Goal: Task Accomplishment & Management: Use online tool/utility

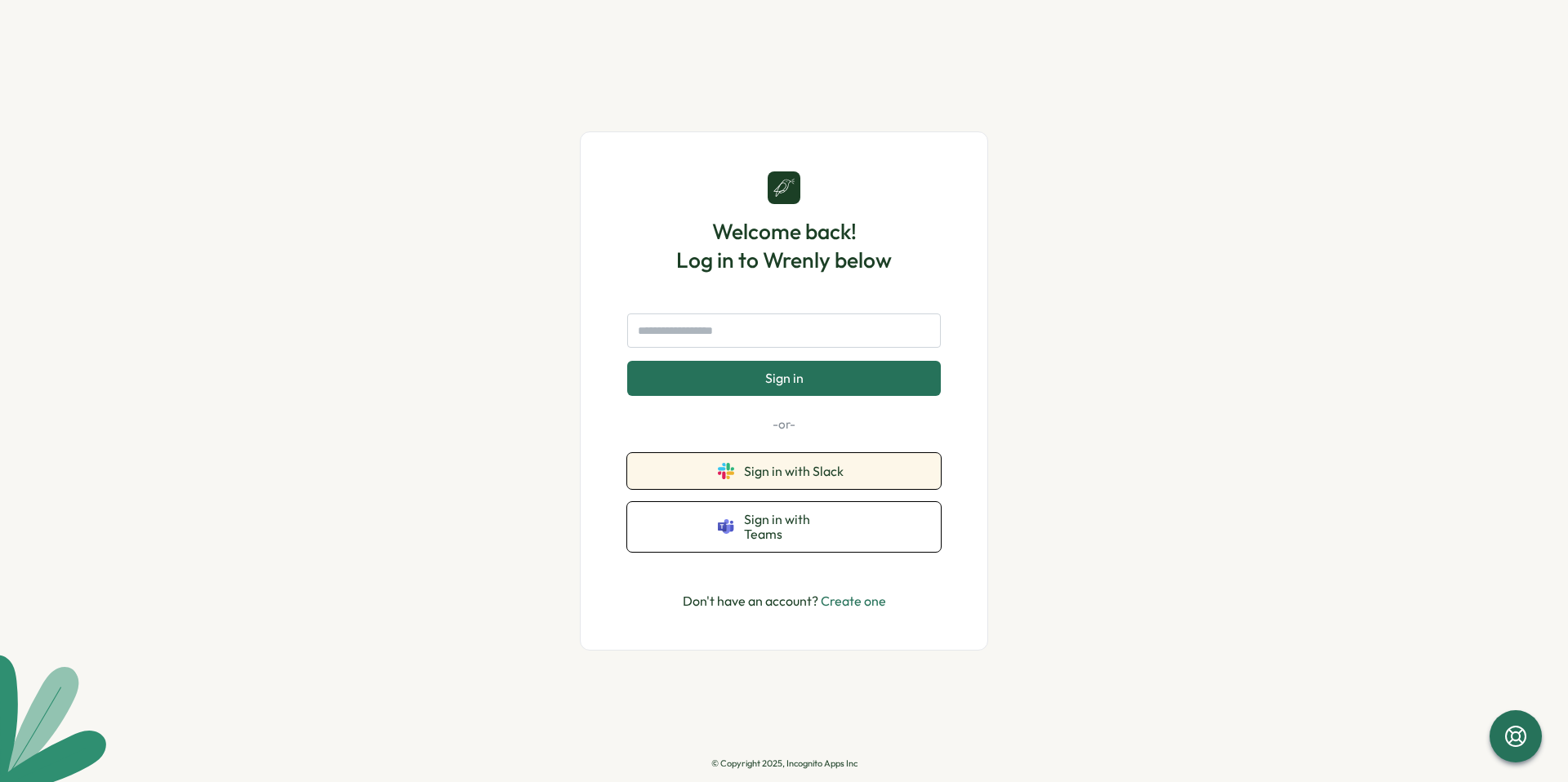
click at [754, 478] on span "Sign in with Slack" at bounding box center [798, 471] width 106 height 15
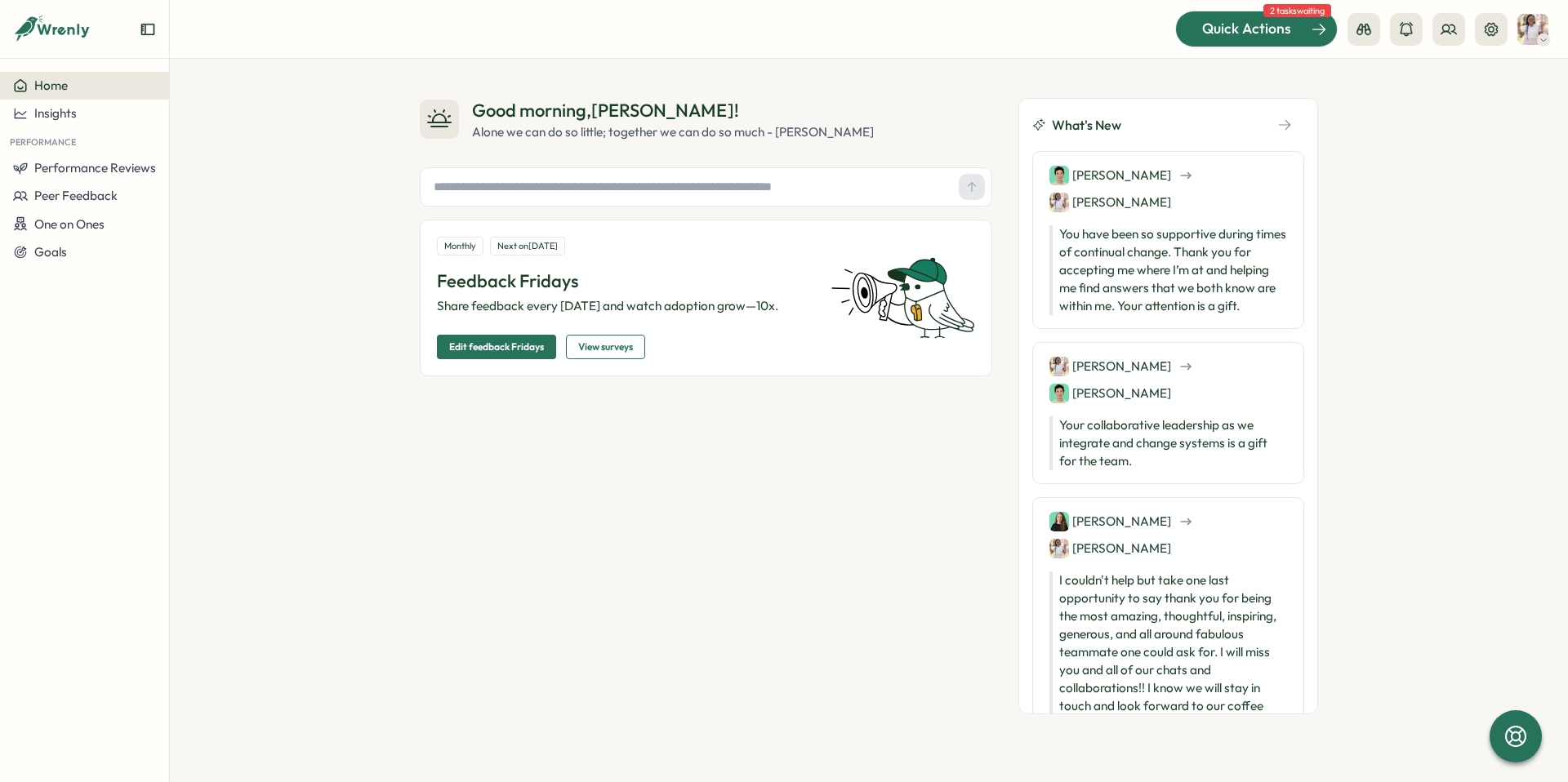
click at [1288, 45] on button "Quick Actions" at bounding box center [1257, 28] width 163 height 36
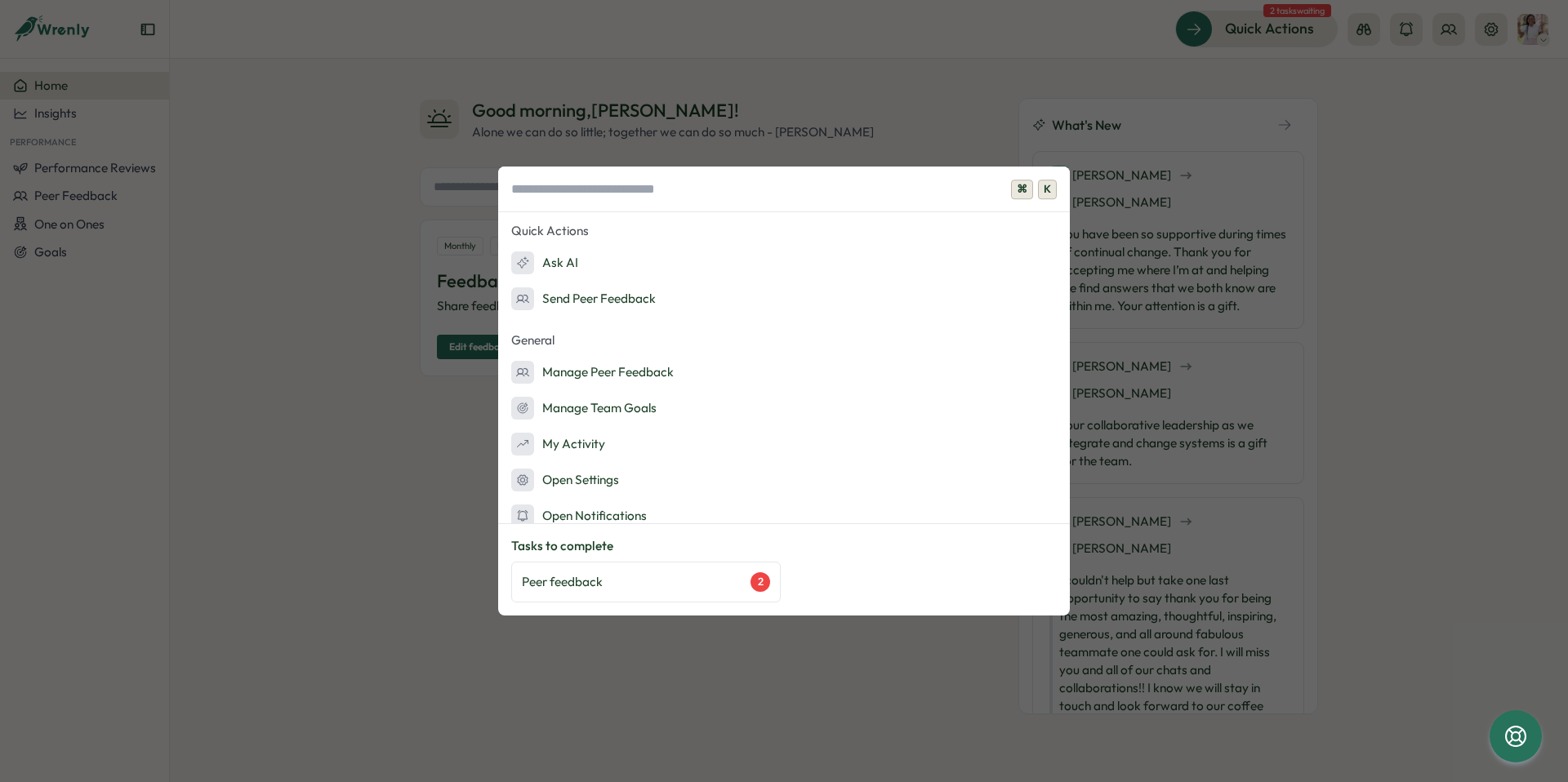
click at [1223, 236] on div "⌘ K Quick Actions Ask AI Send Peer Feedback General Manage Peer Feedback Manage…" at bounding box center [784, 391] width 1568 height 782
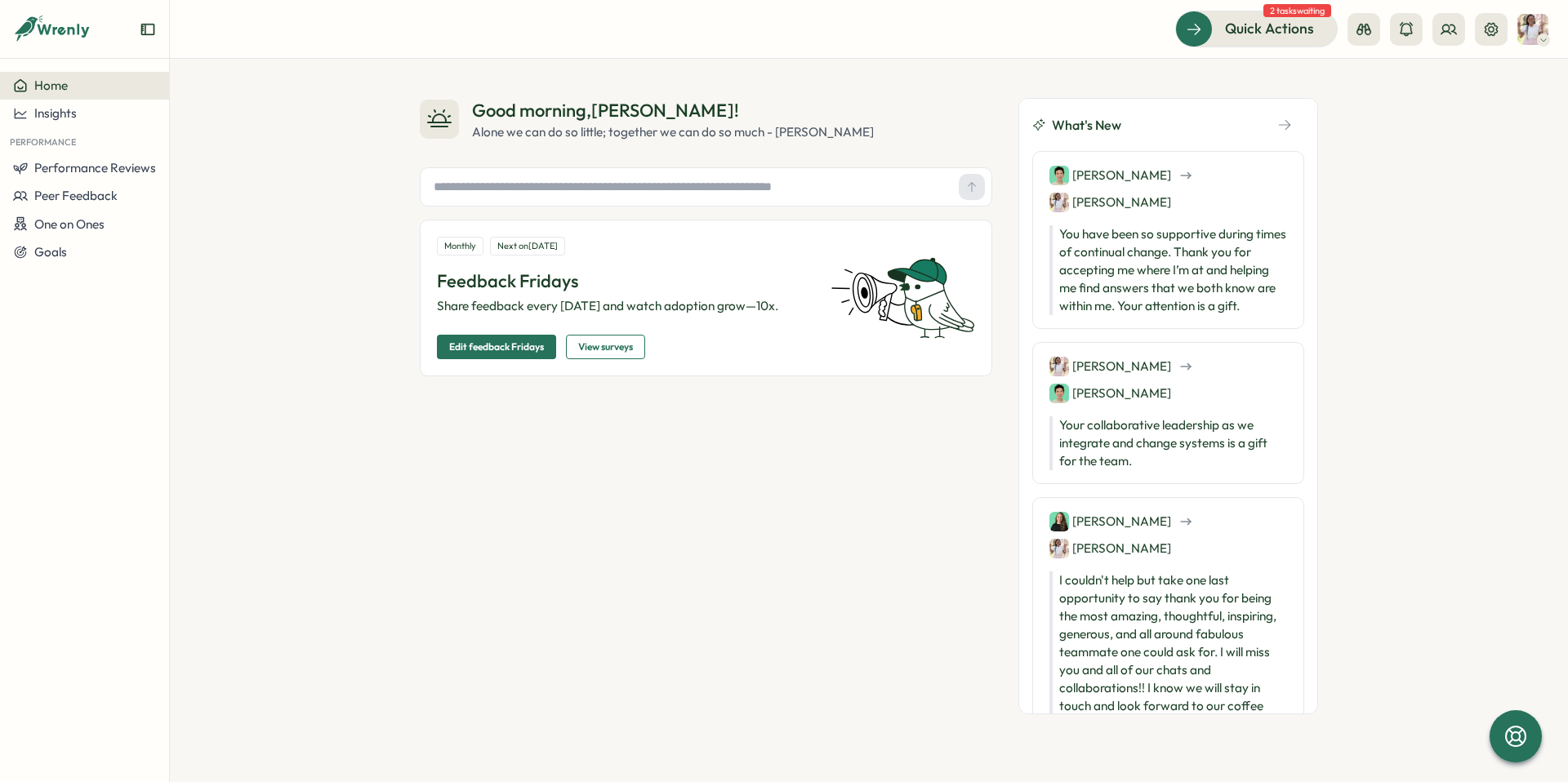
click at [1214, 249] on p "You have been so supportive during times of continual change. Thank you for acc…" at bounding box center [1168, 270] width 238 height 90
click at [1541, 33] on icon at bounding box center [1544, 39] width 9 height 13
click at [1448, 31] on icon at bounding box center [1449, 29] width 15 height 9
click at [1457, 134] on div "User Activities" at bounding box center [1450, 142] width 103 height 18
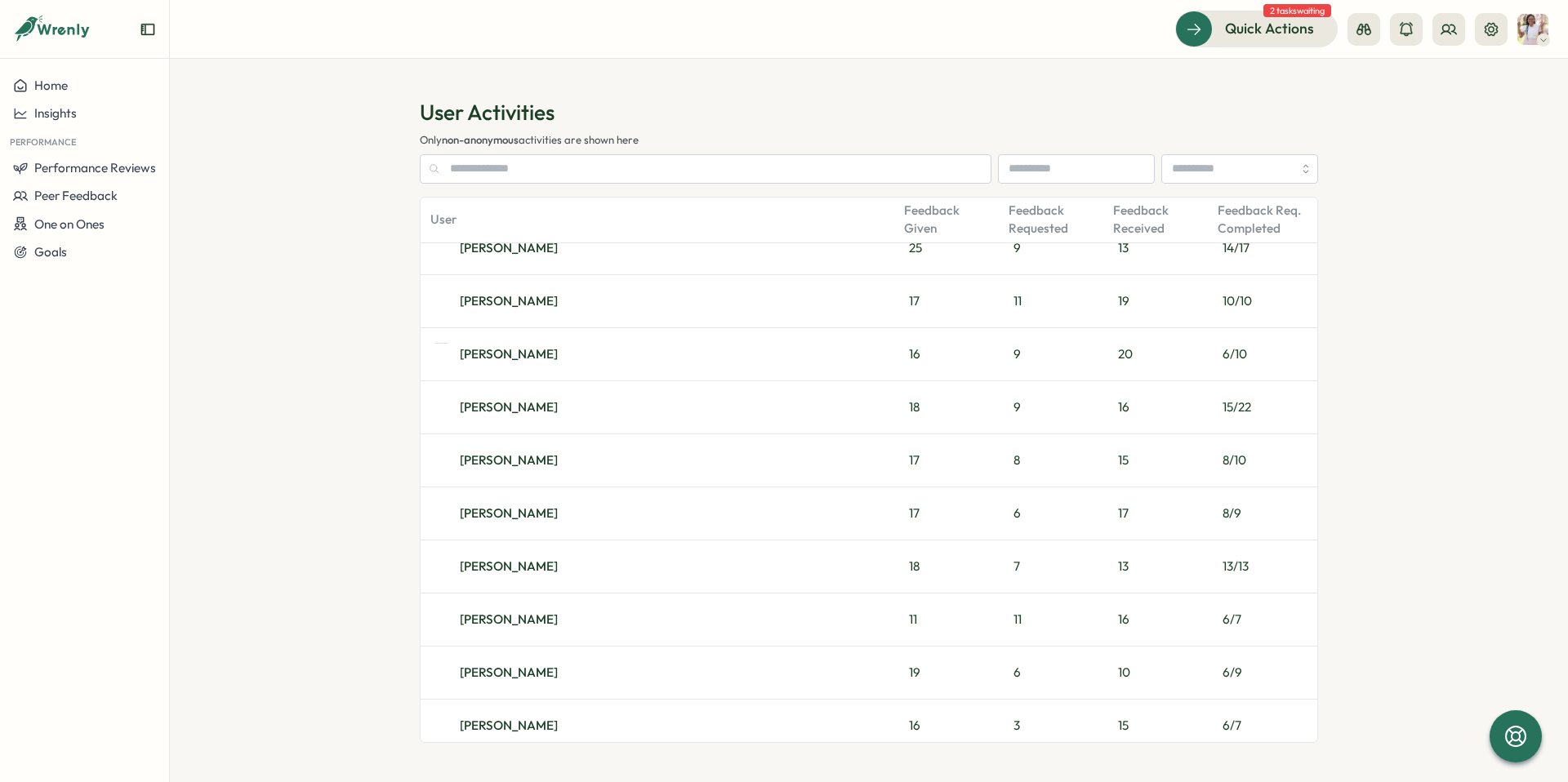
scroll to position [779, 0]
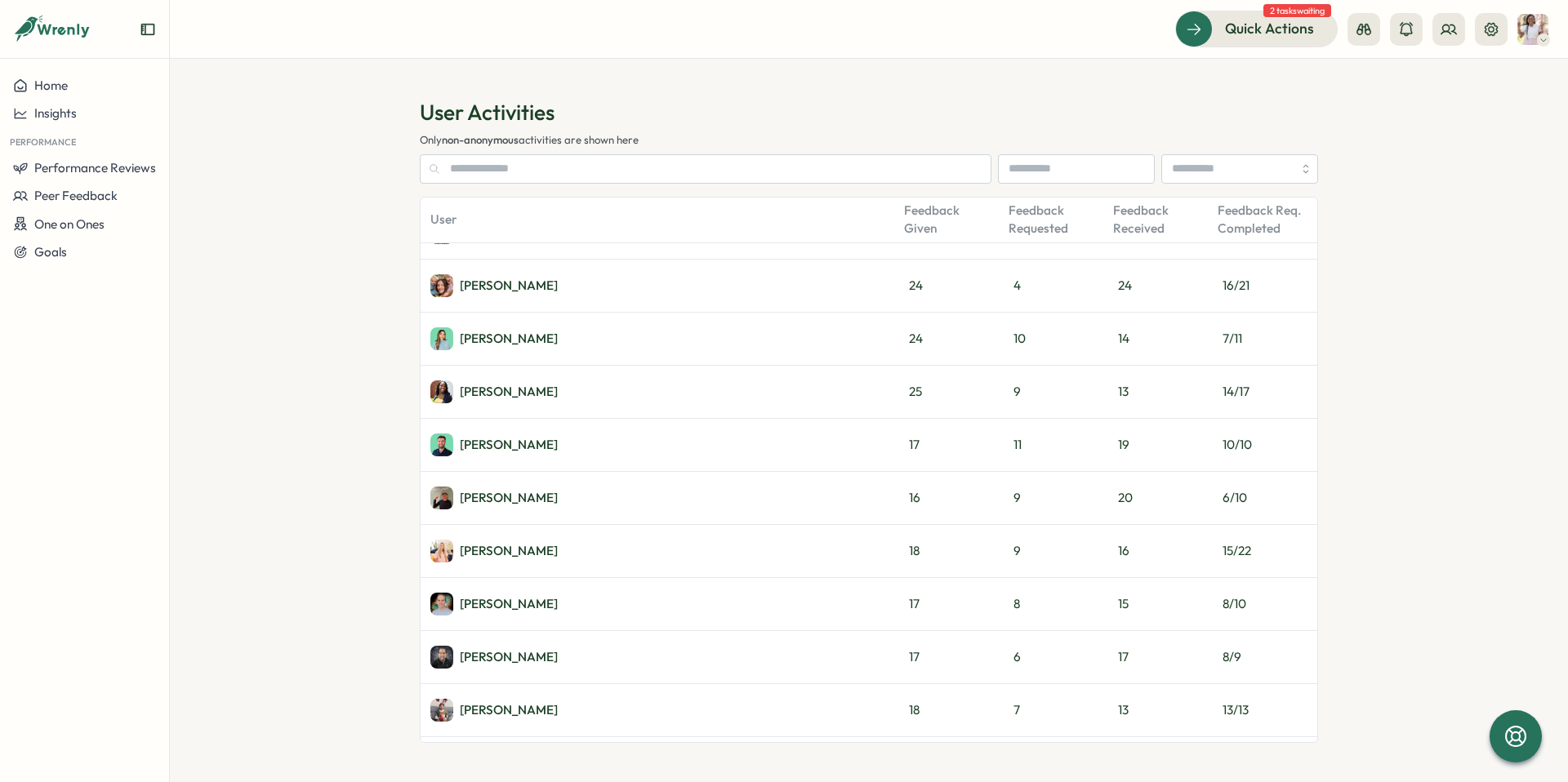
click at [1095, 496] on div "9" at bounding box center [1056, 497] width 105 height 52
click at [499, 496] on div "Kian Volk" at bounding box center [509, 497] width 98 height 12
click at [715, 170] on input "text" at bounding box center [705, 169] width 572 height 29
type input "******"
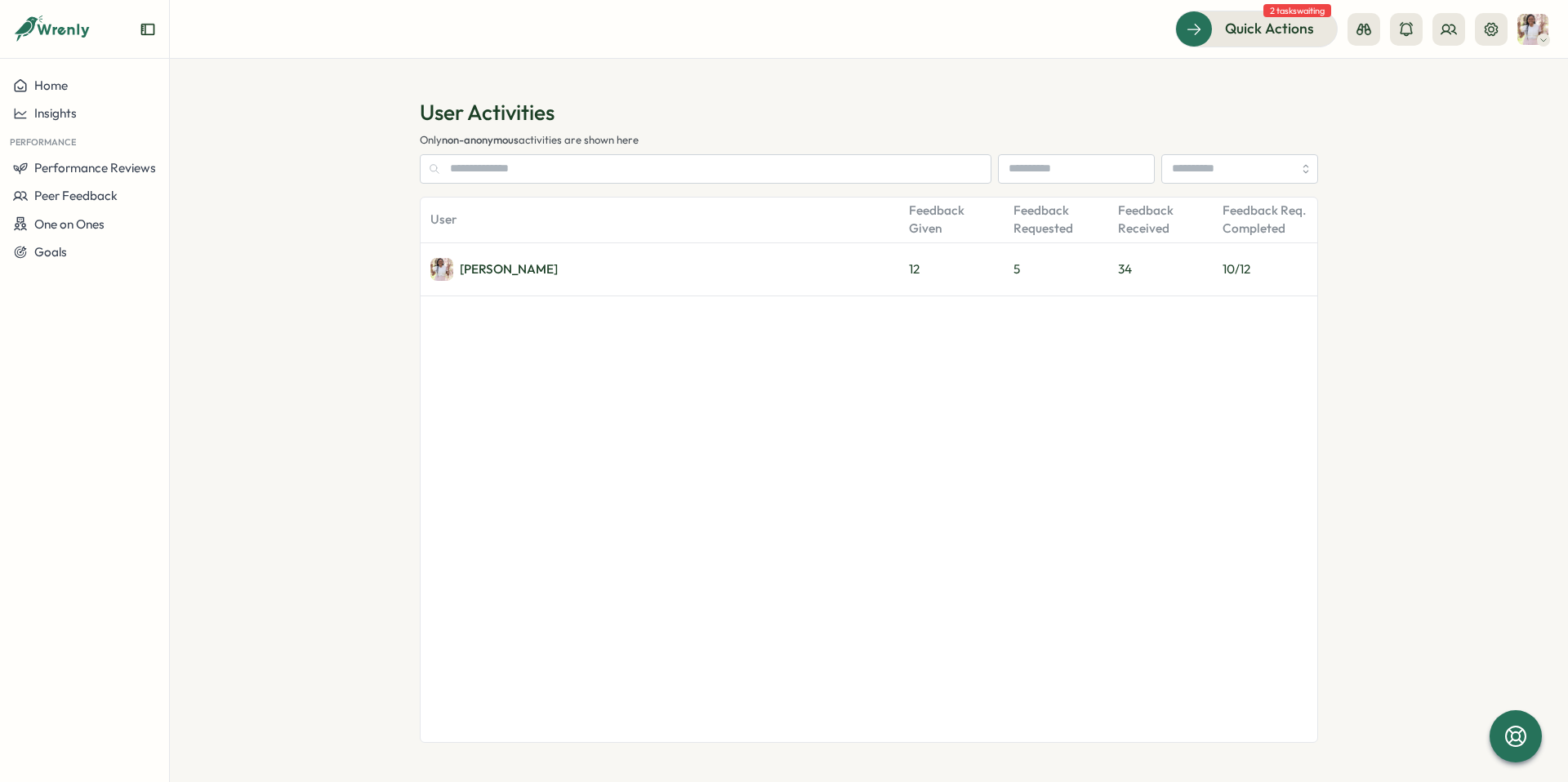
click at [716, 276] on div "[PERSON_NAME]" at bounding box center [660, 269] width 479 height 52
click at [511, 263] on div "[PERSON_NAME]" at bounding box center [509, 269] width 98 height 12
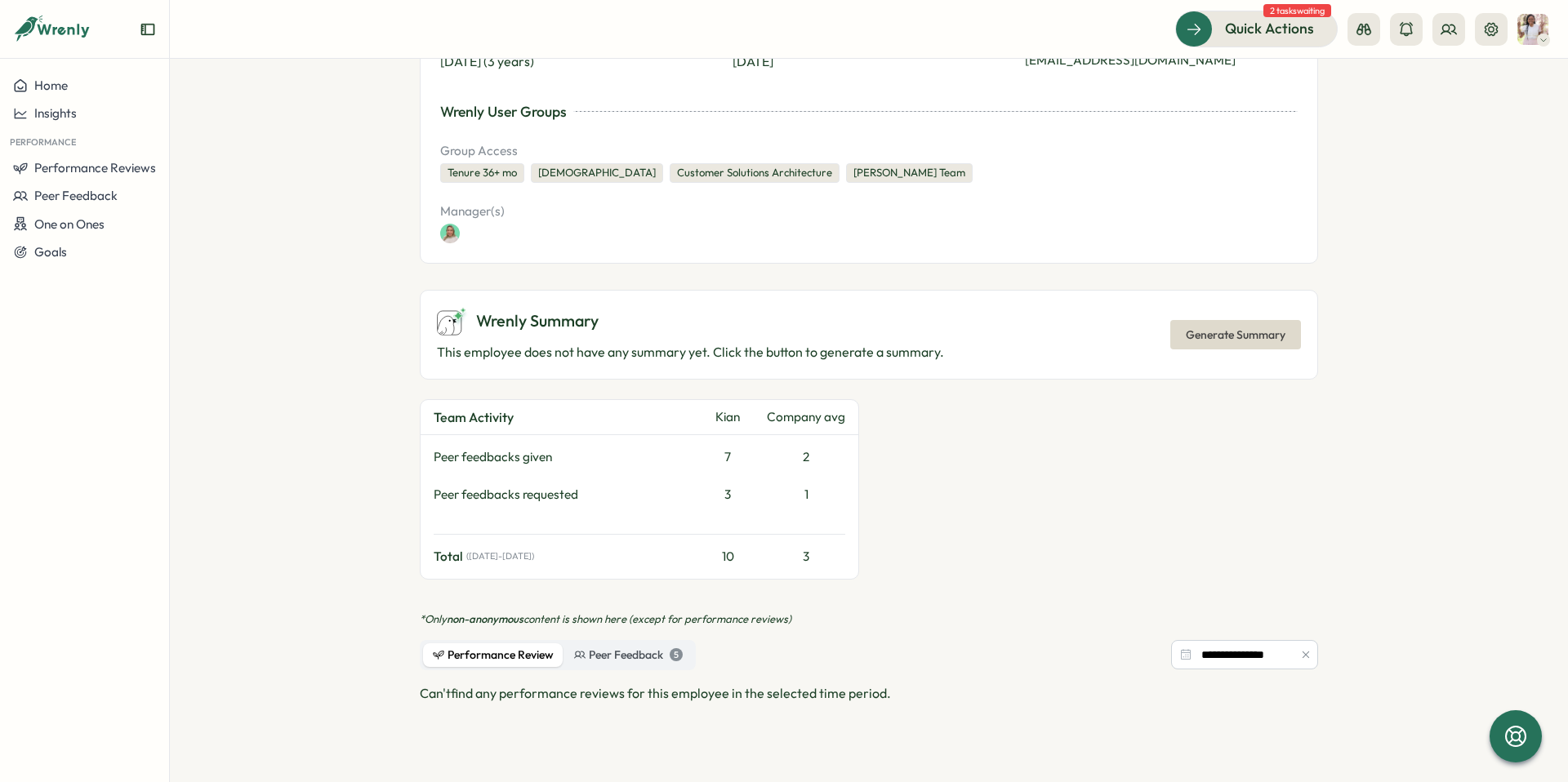
scroll to position [470, 0]
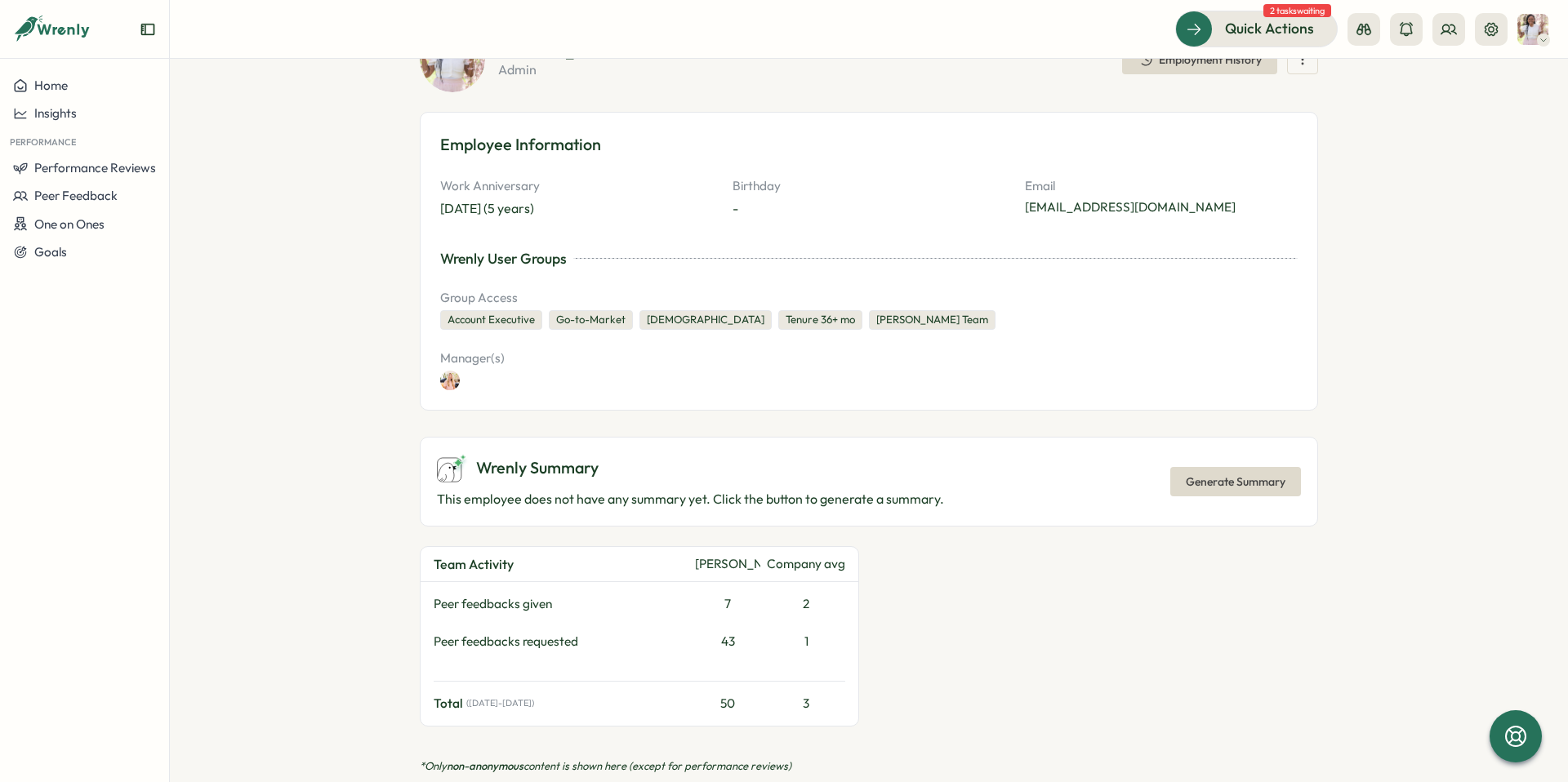
scroll to position [142, 0]
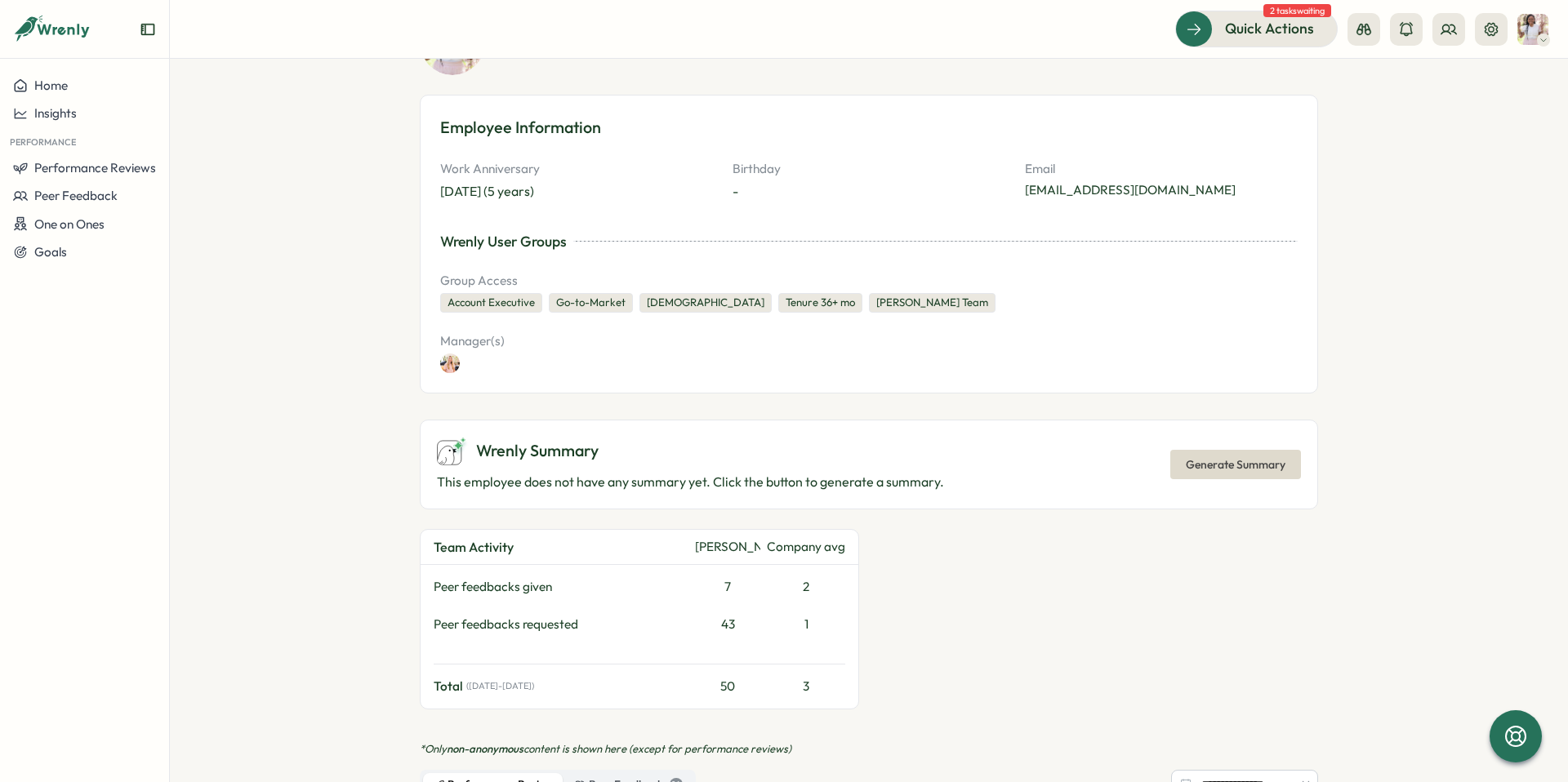
click at [1217, 471] on span "Generate Summary" at bounding box center [1236, 465] width 100 height 27
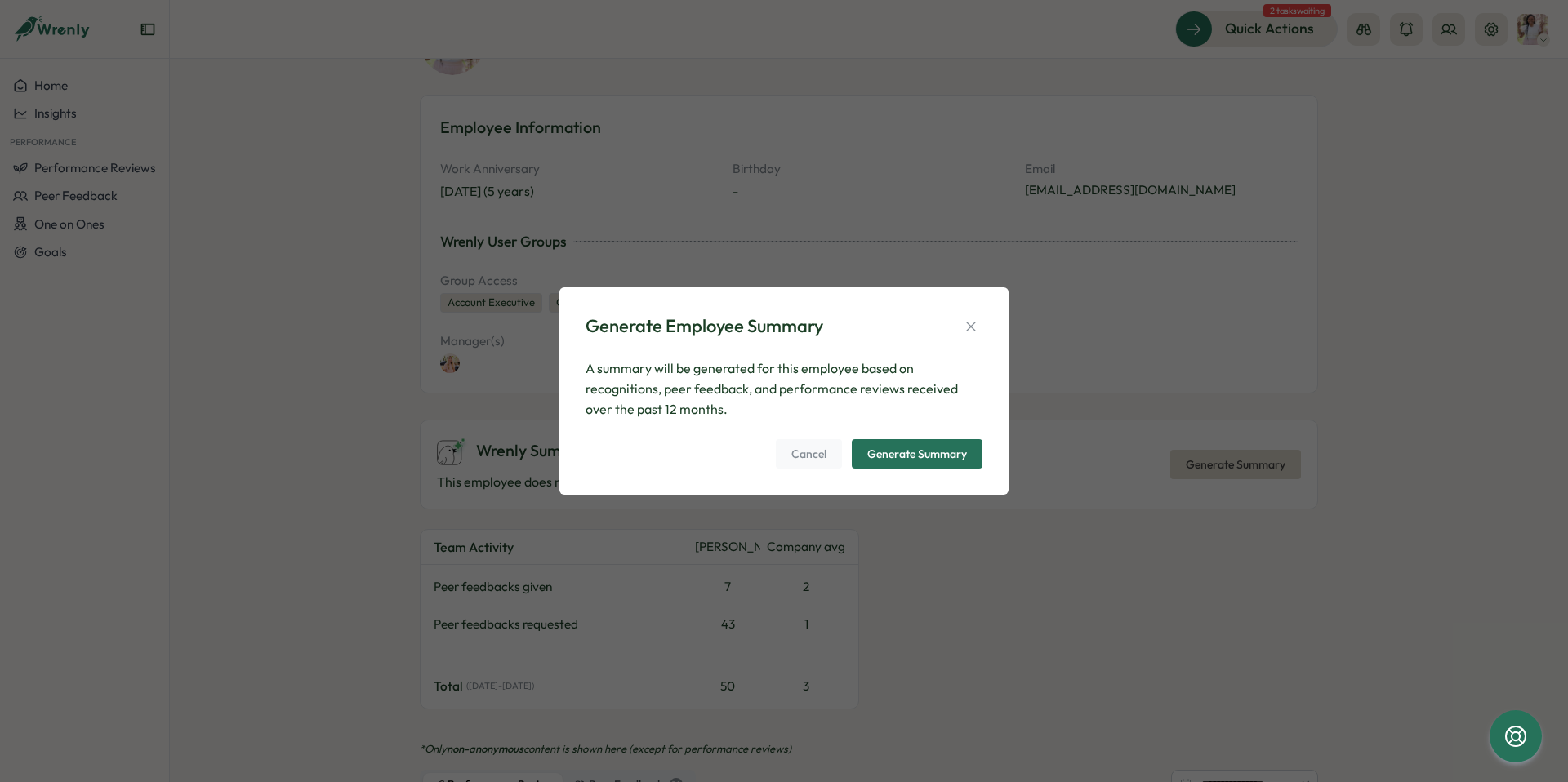
click at [947, 452] on div "Generate Summary" at bounding box center [917, 454] width 100 height 11
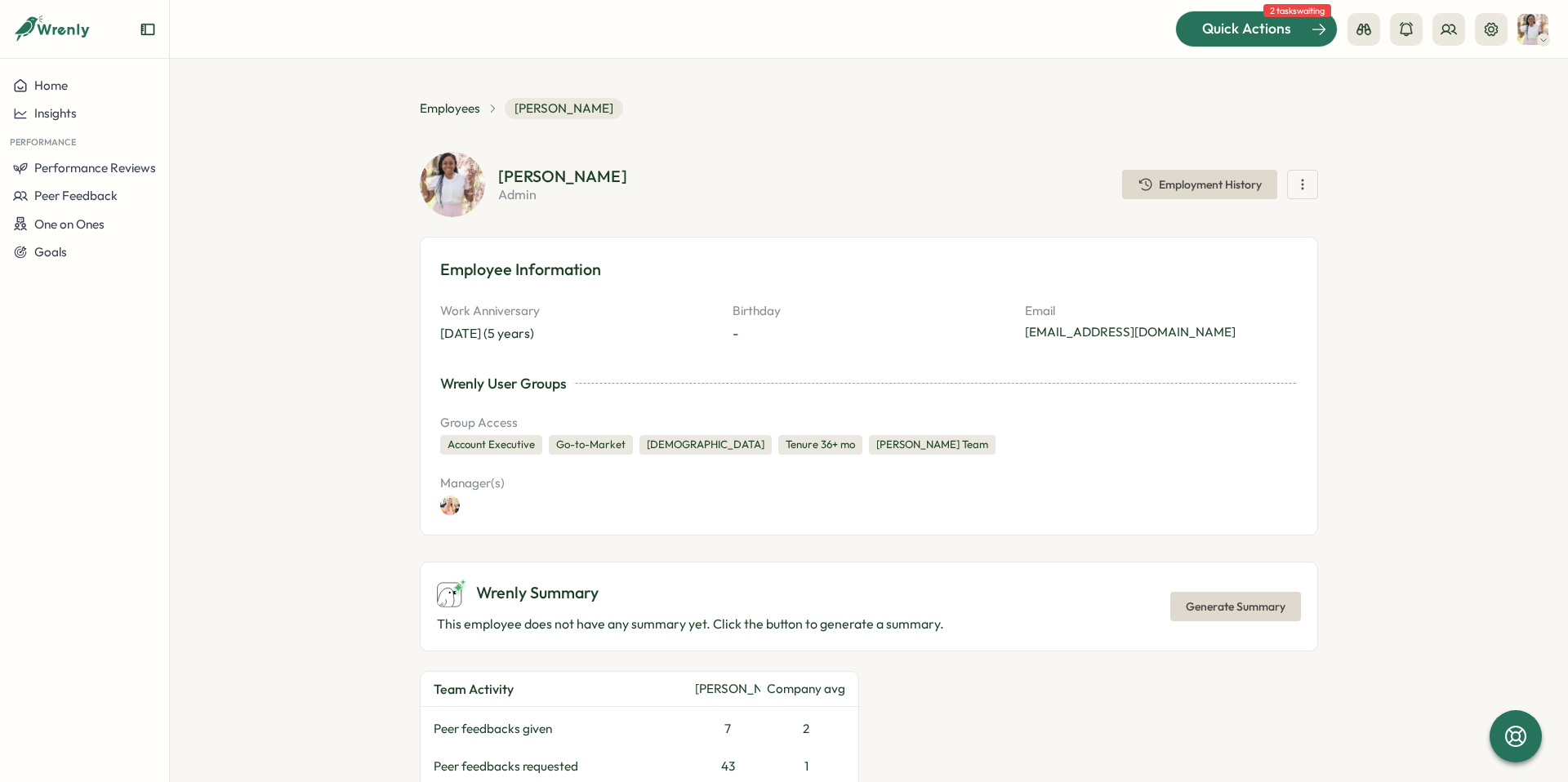
click at [1224, 34] on span "Quick Actions" at bounding box center [1247, 28] width 89 height 21
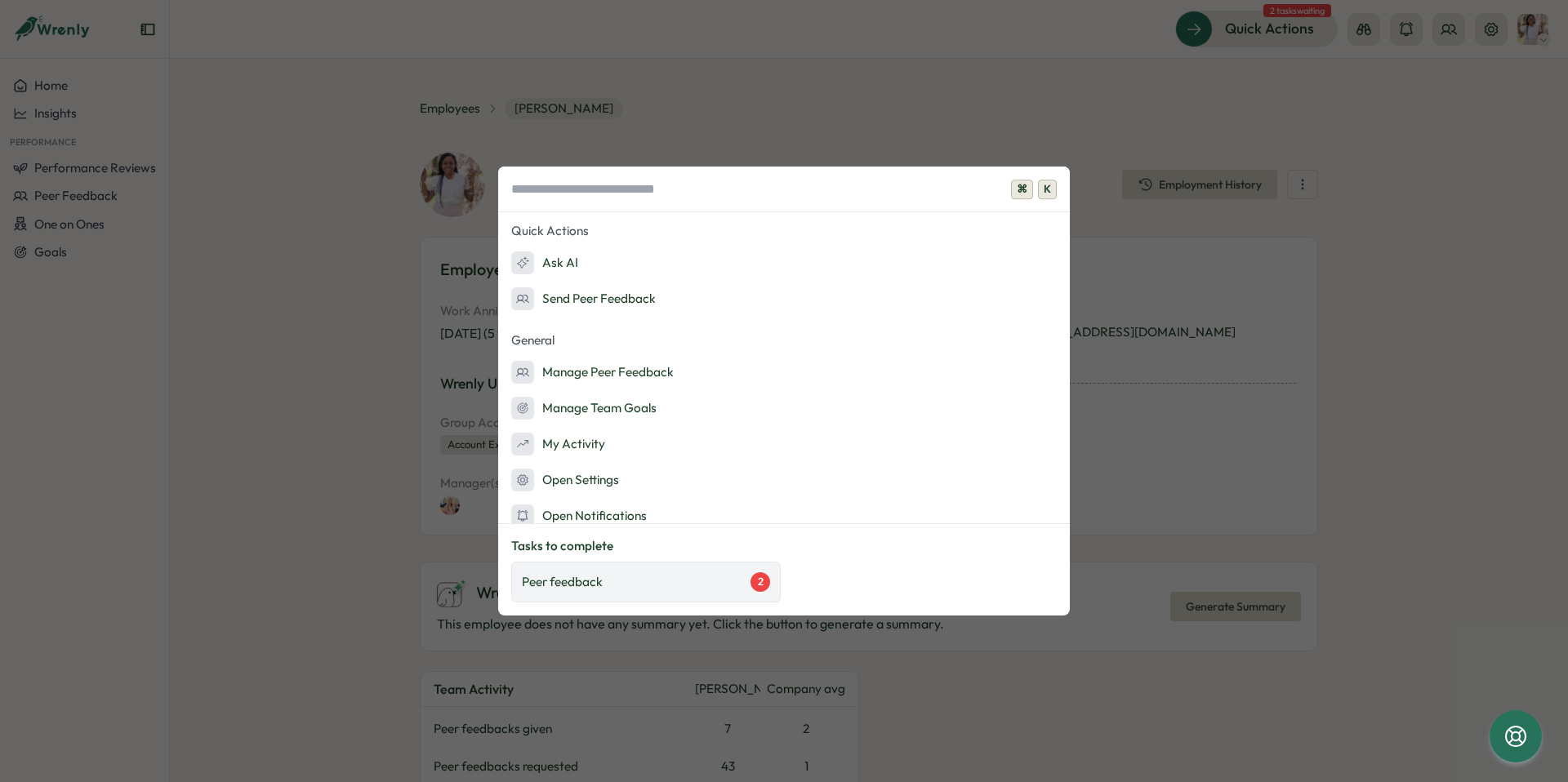
click at [740, 596] on div "Peer feedback 2" at bounding box center [646, 582] width 269 height 41
